Goal: Task Accomplishment & Management: Use online tool/utility

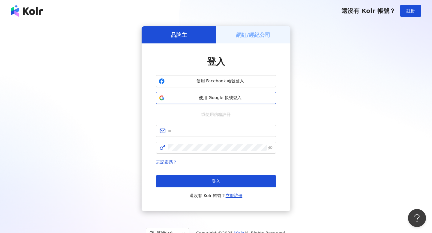
click at [191, 101] on button "使用 Google 帳號登入" at bounding box center [216, 98] width 120 height 12
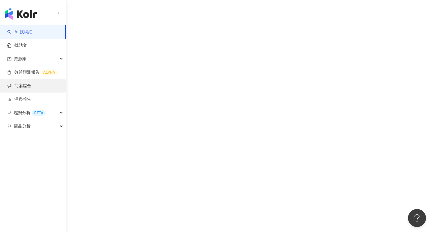
click at [24, 89] on link "商案媒合" at bounding box center [19, 86] width 24 height 6
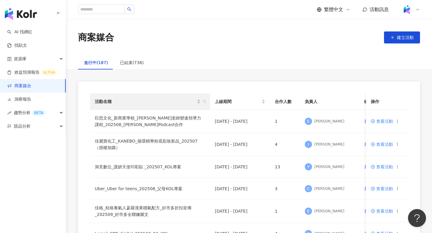
click at [208, 100] on th "活動名稱" at bounding box center [150, 102] width 120 height 17
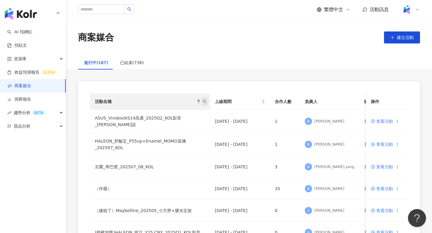
click at [205, 102] on icon "search" at bounding box center [204, 101] width 3 height 3
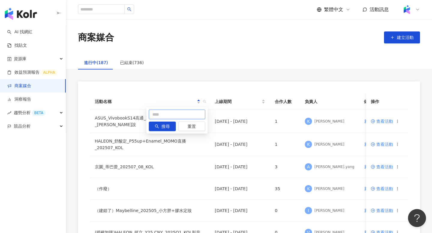
click at [170, 111] on input "text" at bounding box center [177, 115] width 56 height 10
type input "**********"
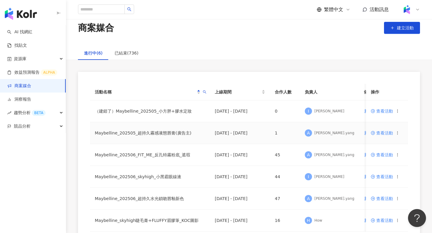
scroll to position [11, 0]
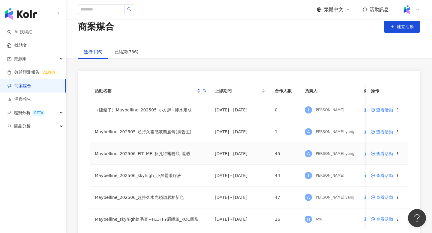
click at [175, 155] on td "Maybelline_202506_FIT_ME_反孔特霧粉底_遮瑕" at bounding box center [150, 154] width 120 height 22
click at [387, 152] on span "查看活動" at bounding box center [382, 154] width 22 height 4
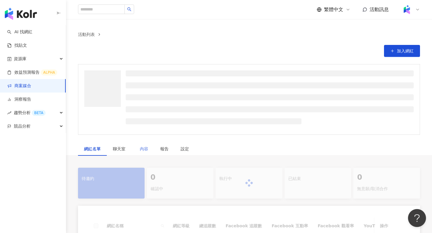
click at [139, 146] on div "內容" at bounding box center [144, 149] width 20 height 14
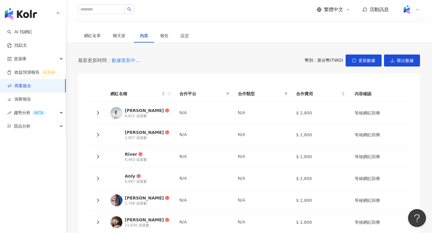
scroll to position [97, 0]
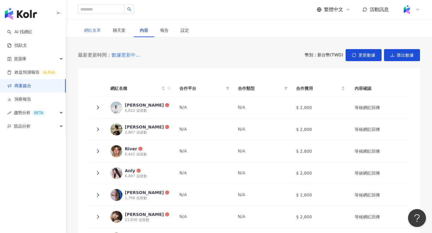
click at [99, 35] on div "網紅名單" at bounding box center [92, 30] width 29 height 14
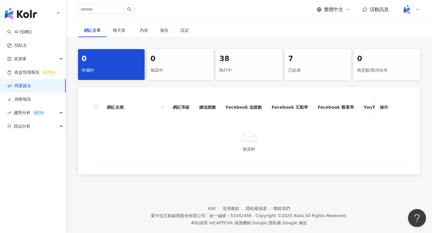
click at [259, 77] on div "38 執行中" at bounding box center [249, 64] width 67 height 31
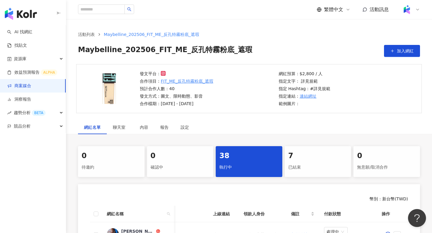
click at [310, 169] on div "已結束" at bounding box center [317, 168] width 59 height 10
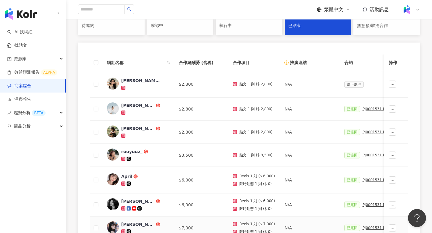
scroll to position [140, 0]
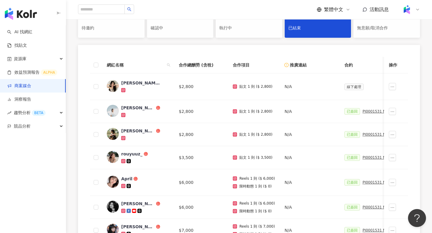
click at [263, 24] on div "執行中" at bounding box center [248, 28] width 59 height 10
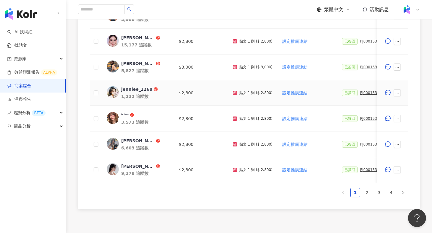
scroll to position [298, 0]
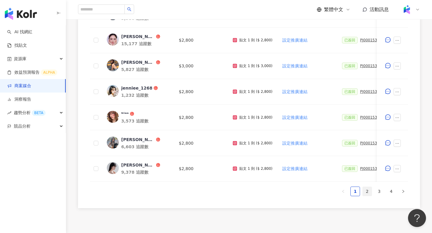
click at [366, 194] on link "2" at bounding box center [367, 191] width 9 height 9
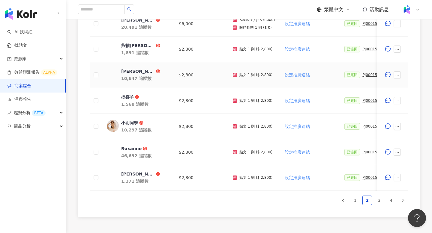
scroll to position [309, 0]
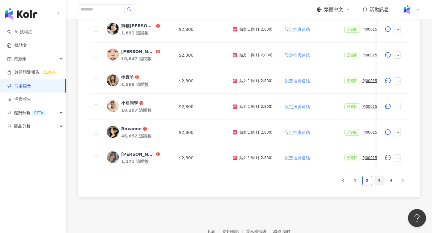
click at [380, 183] on link "3" at bounding box center [379, 180] width 9 height 9
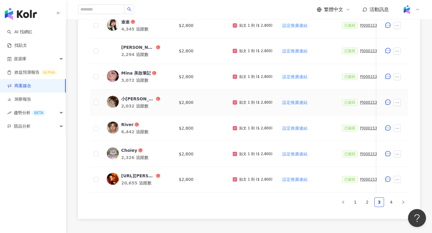
scroll to position [289, 0]
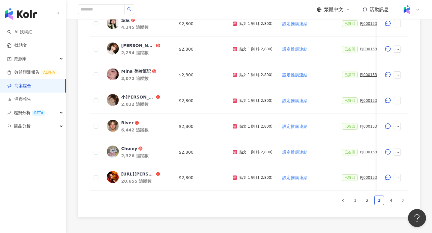
click at [394, 210] on div "網紅名稱 合作總酬勞 (含稅) 合作項目 推廣連結 合約 勞報單 其他附件 上線連結 領款人身份 備註 付款狀態 操作 姵廷 Alina 4,947 追蹤數 …" at bounding box center [249, 63] width 318 height 293
click at [394, 202] on link "4" at bounding box center [391, 200] width 9 height 9
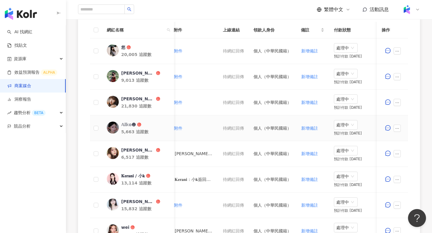
scroll to position [0, 276]
